Goal: Transaction & Acquisition: Book appointment/travel/reservation

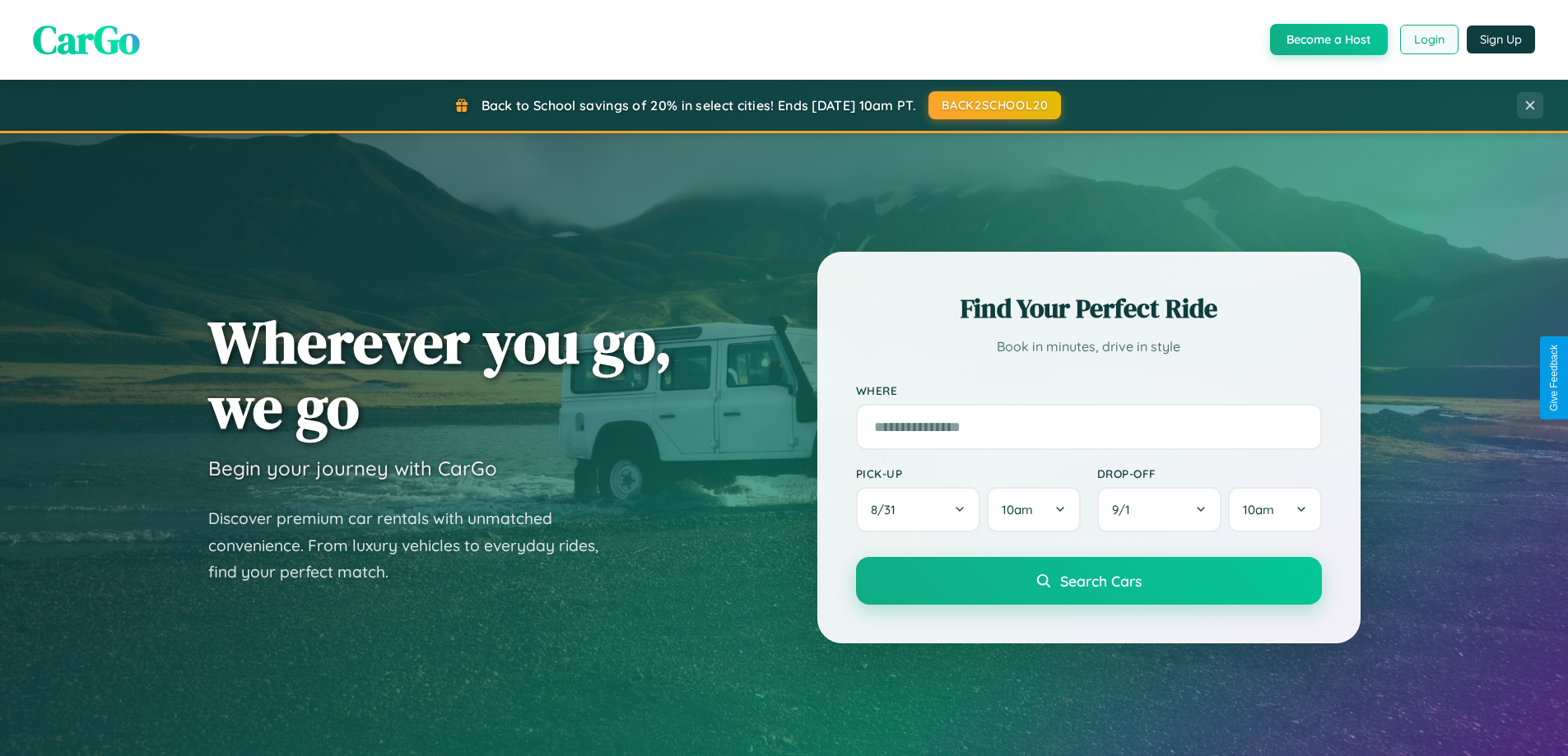
click at [1428, 40] on button "Login" at bounding box center [1429, 39] width 58 height 30
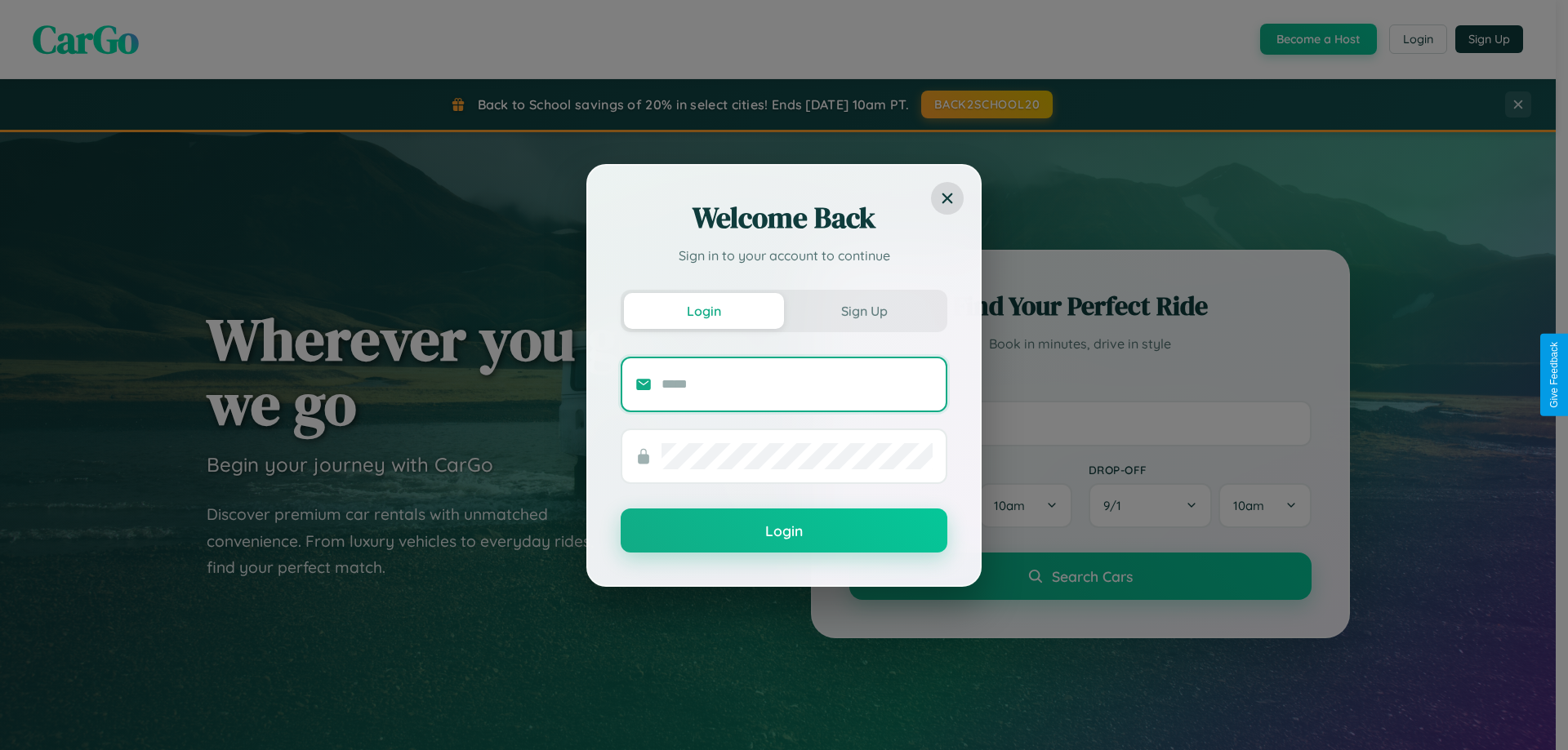
click at [797, 384] on input "text" at bounding box center [797, 384] width 272 height 26
type input "**********"
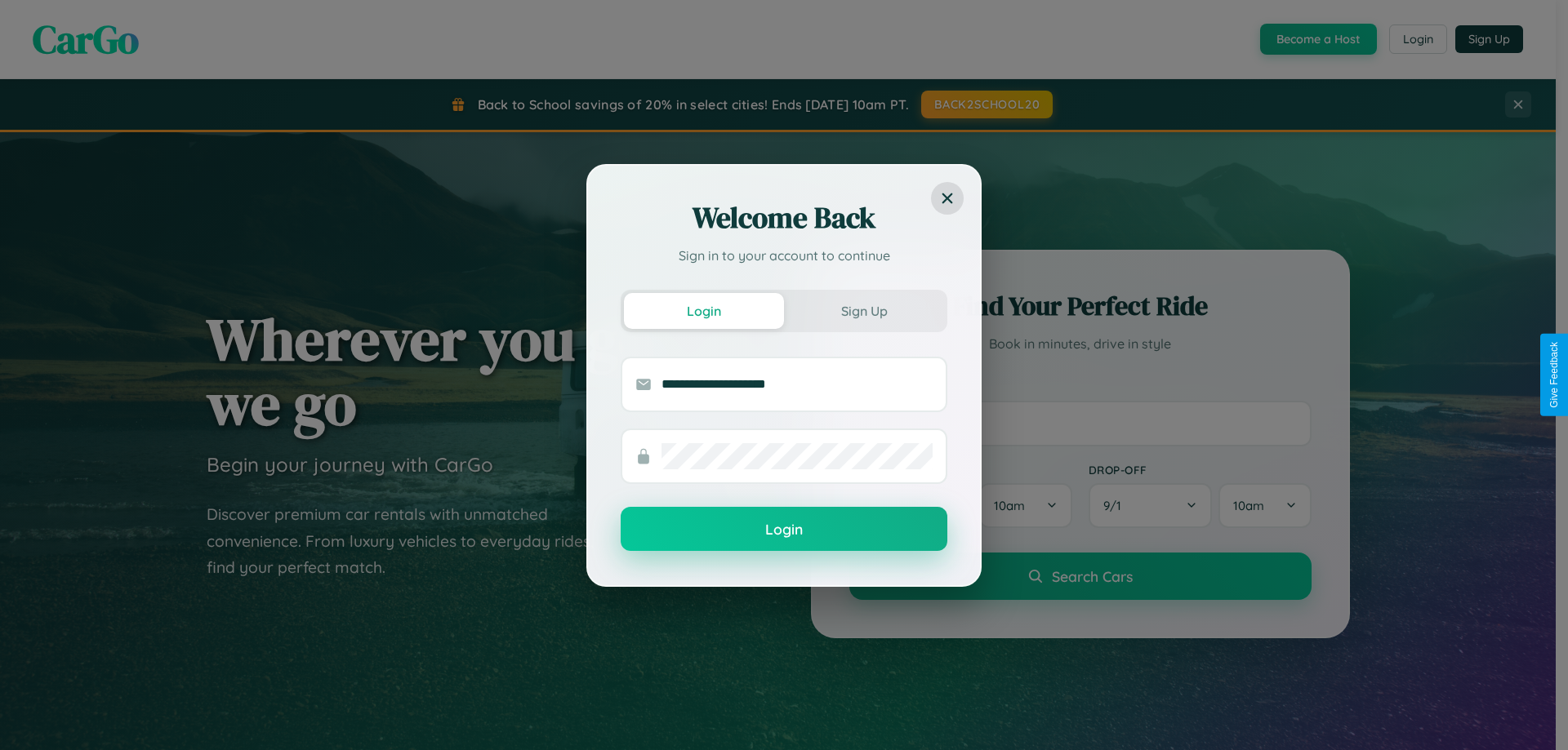
click at [784, 530] on button "Login" at bounding box center [783, 530] width 327 height 44
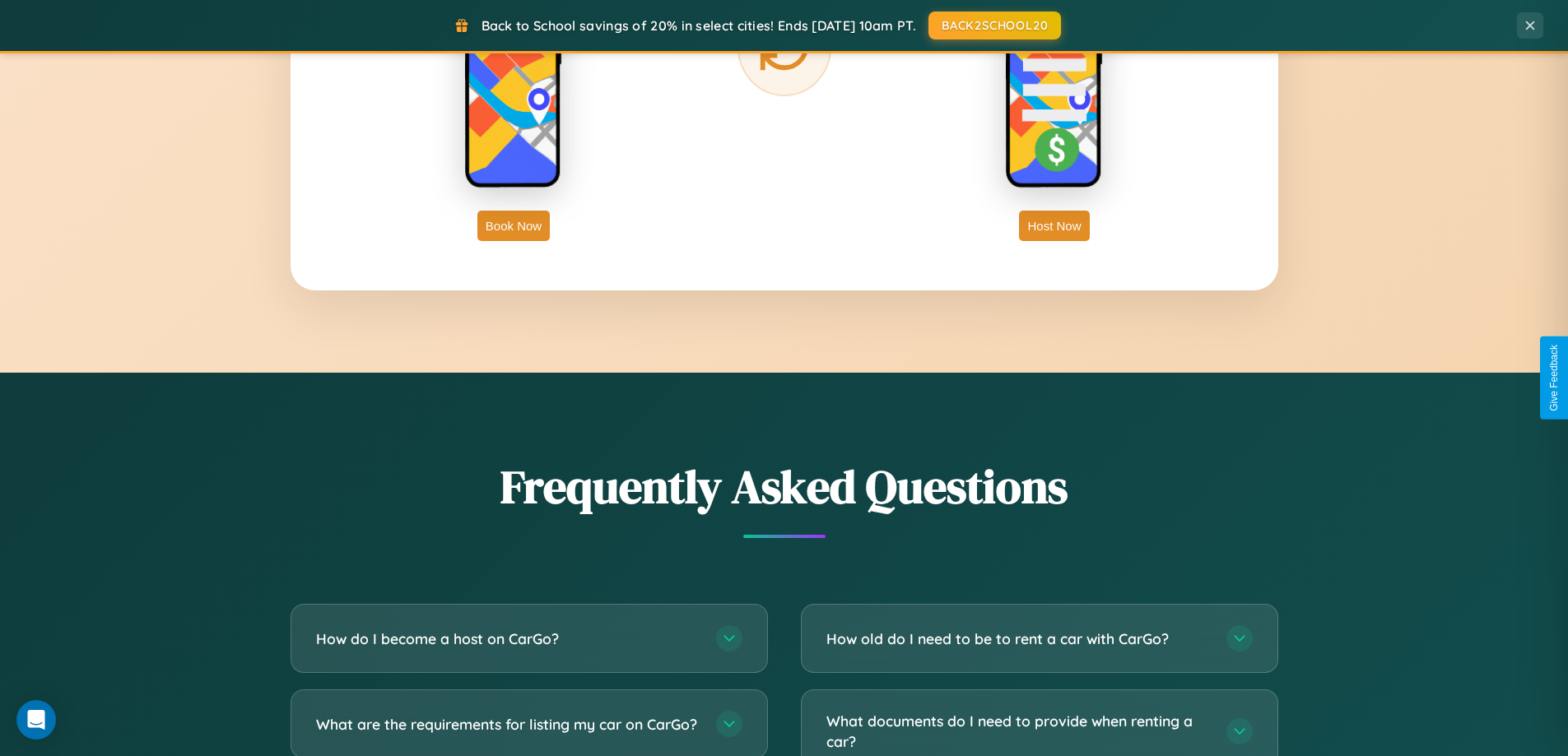
scroll to position [3167, 0]
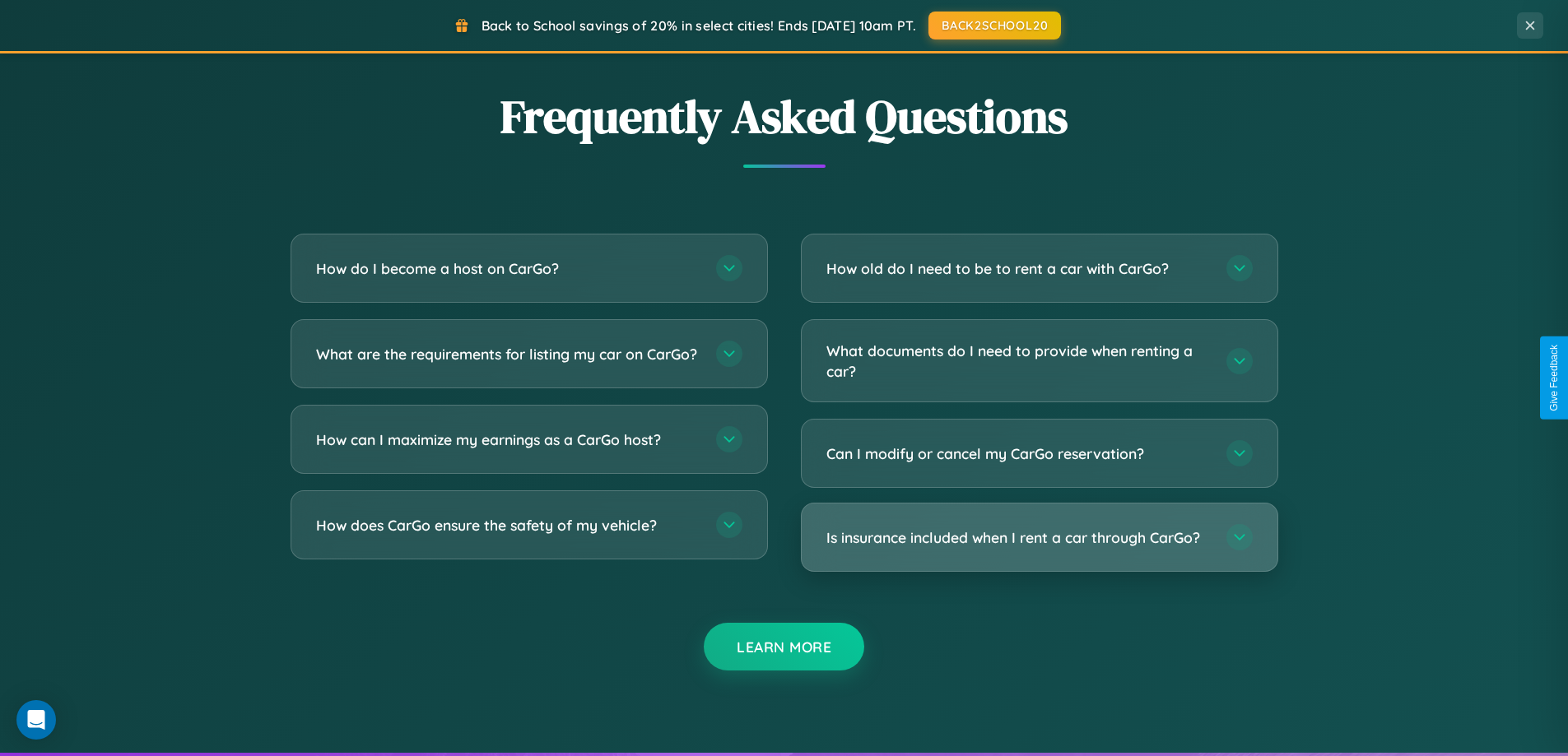
click at [1039, 539] on h3 "Is insurance included when I rent a car through CarGo?" at bounding box center [1018, 538] width 384 height 20
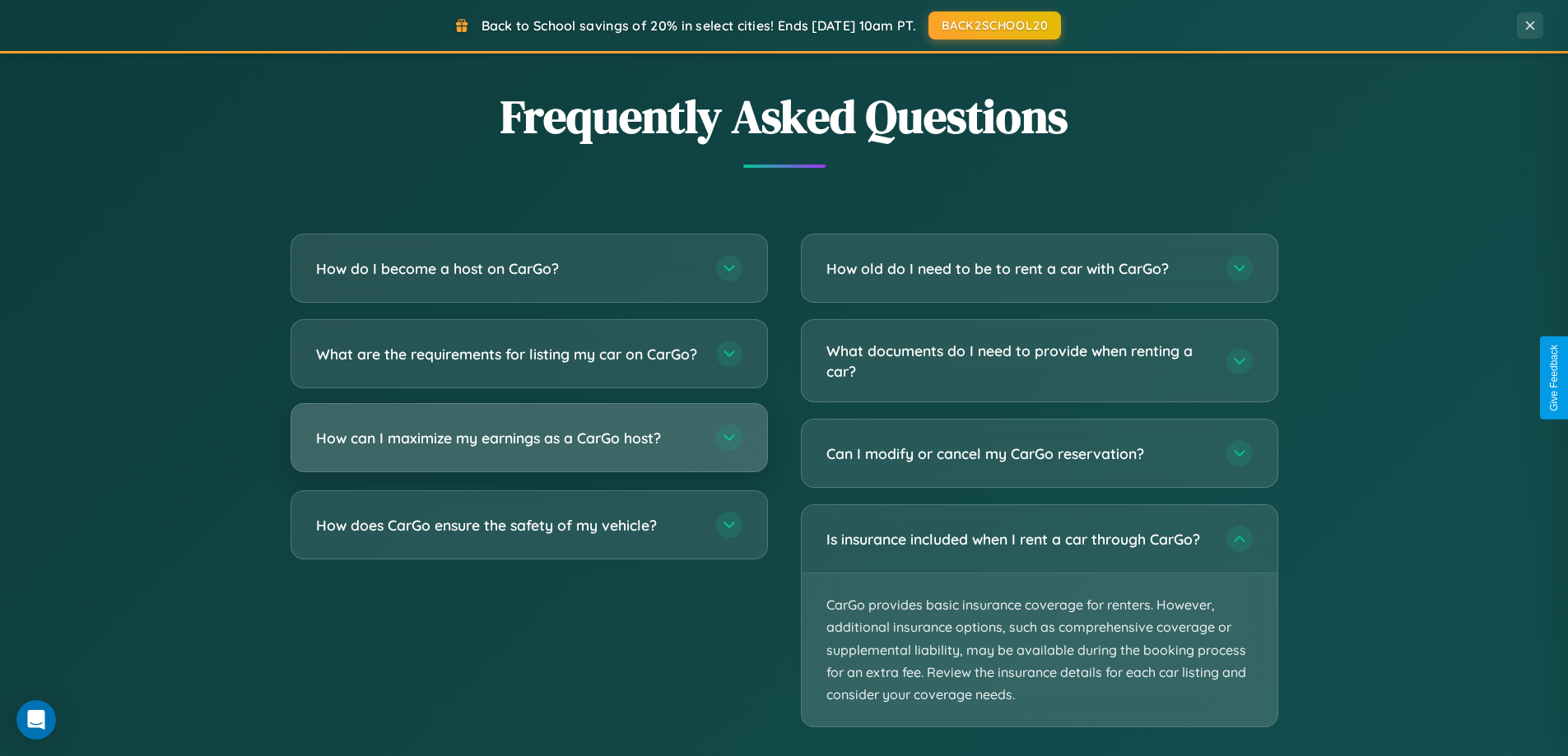
click at [528, 448] on h3 "How can I maximize my earnings as a CarGo host?" at bounding box center [508, 438] width 384 height 20
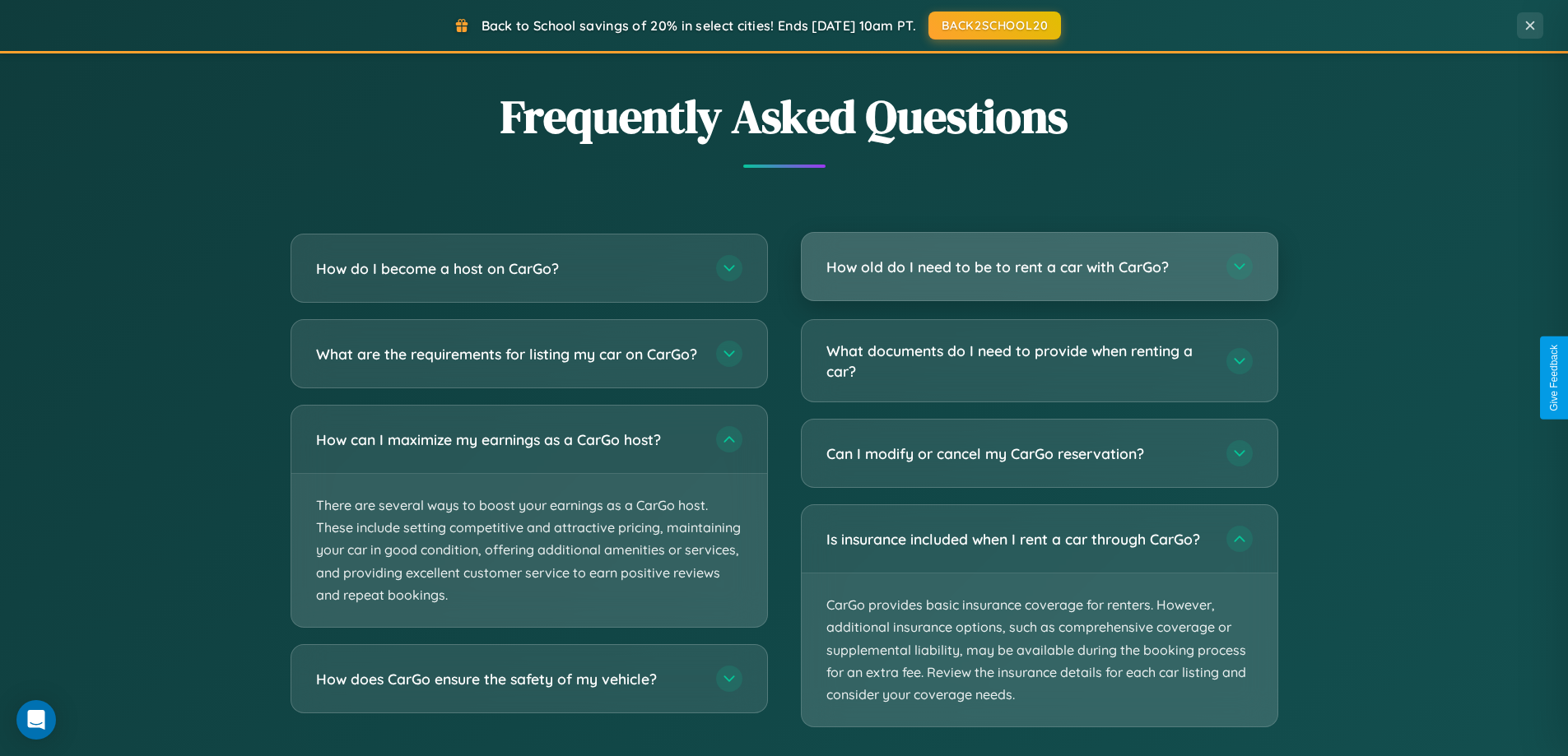
click at [1039, 267] on h3 "How old do I need to be to rent a car with CarGo?" at bounding box center [1018, 267] width 384 height 20
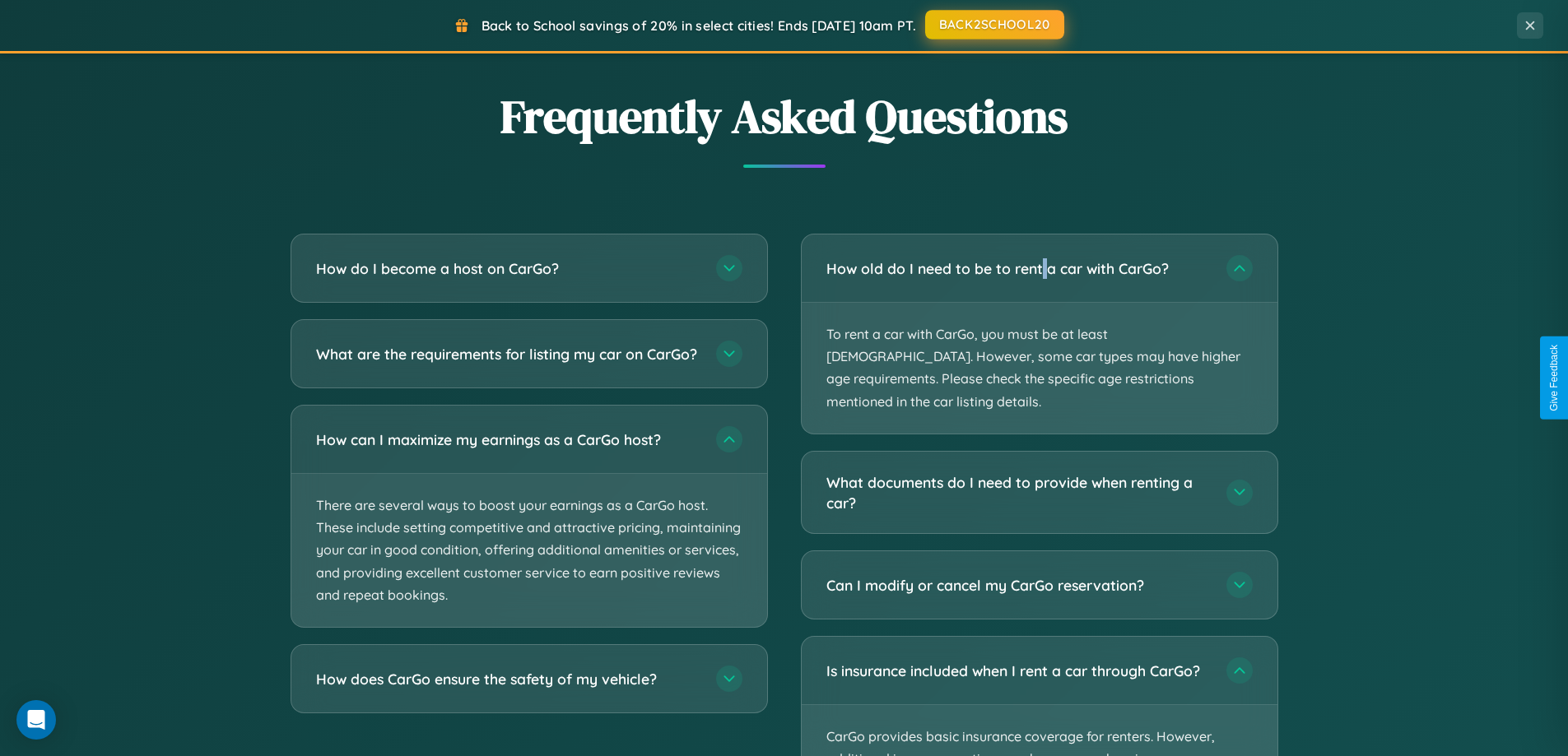
click at [993, 24] on button "BACK2SCHOOL20" at bounding box center [994, 24] width 139 height 30
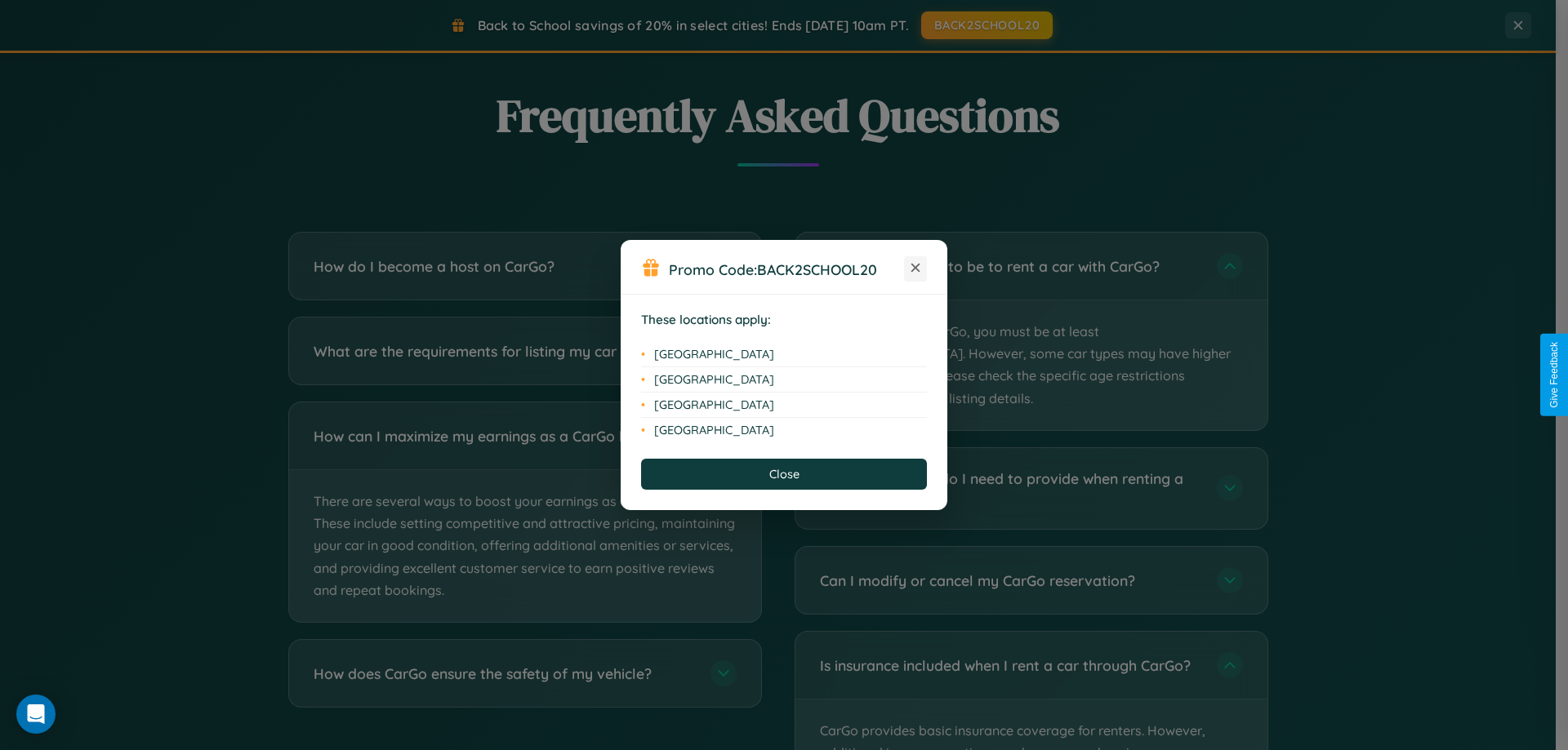
click at [916, 269] on icon at bounding box center [915, 268] width 9 height 9
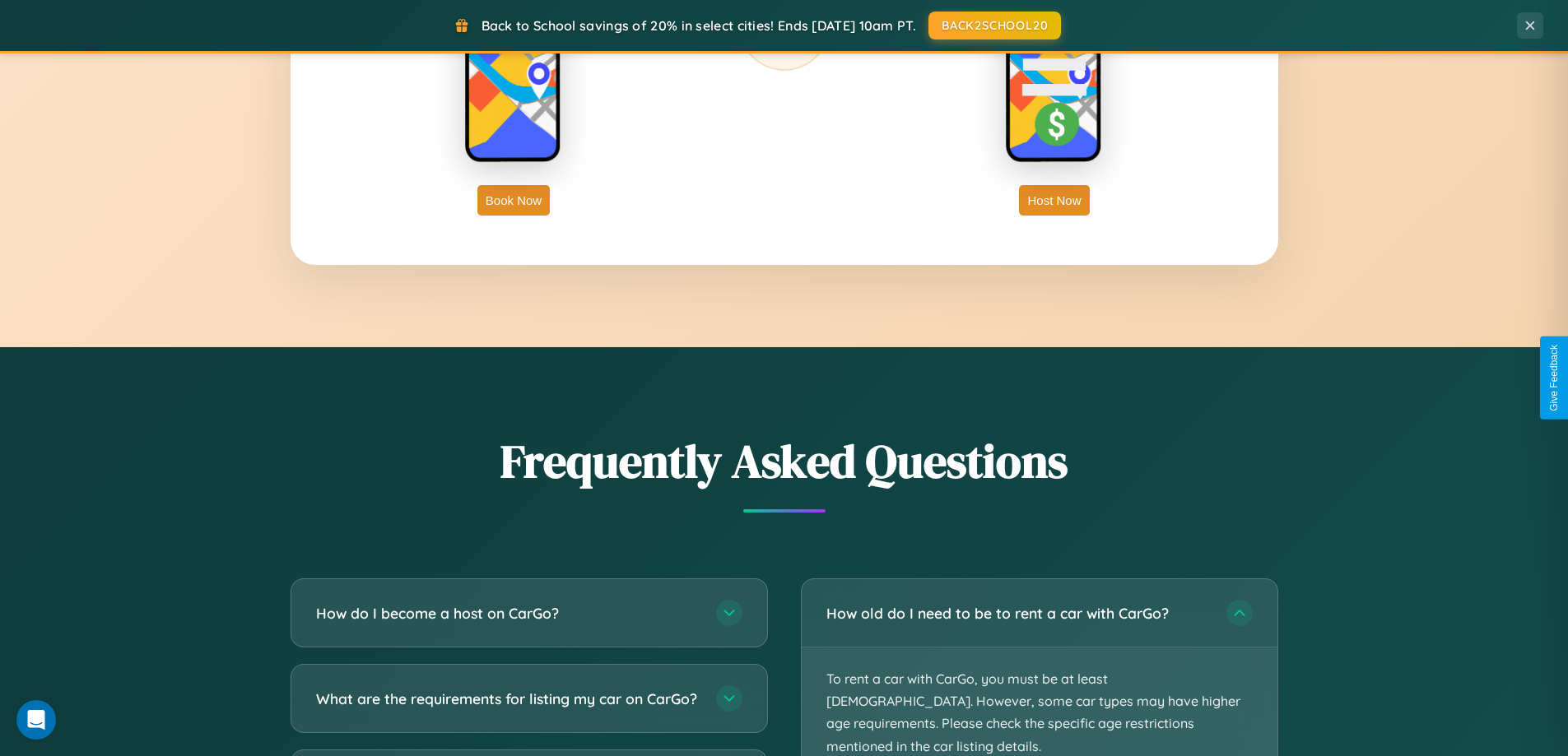
scroll to position [2644, 0]
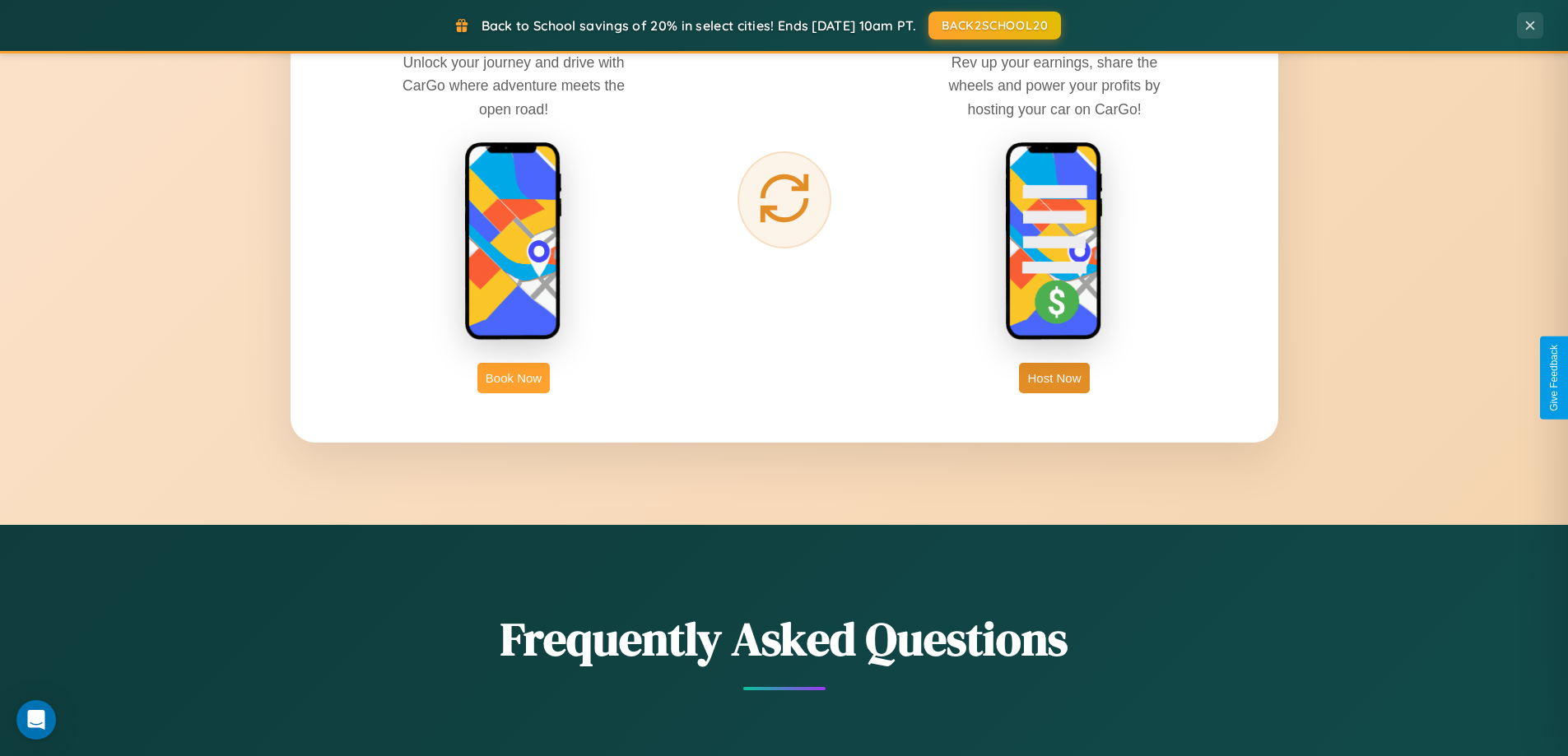
click at [514, 378] on button "Book Now" at bounding box center [514, 378] width 73 height 30
